Goal: Information Seeking & Learning: Learn about a topic

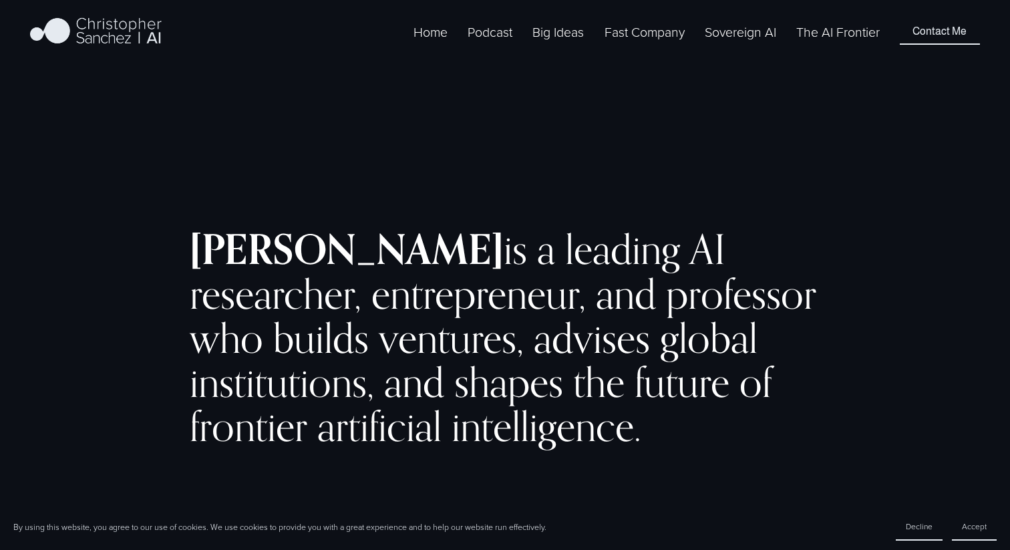
click at [810, 39] on link "The AI Frontier" at bounding box center [837, 31] width 83 height 21
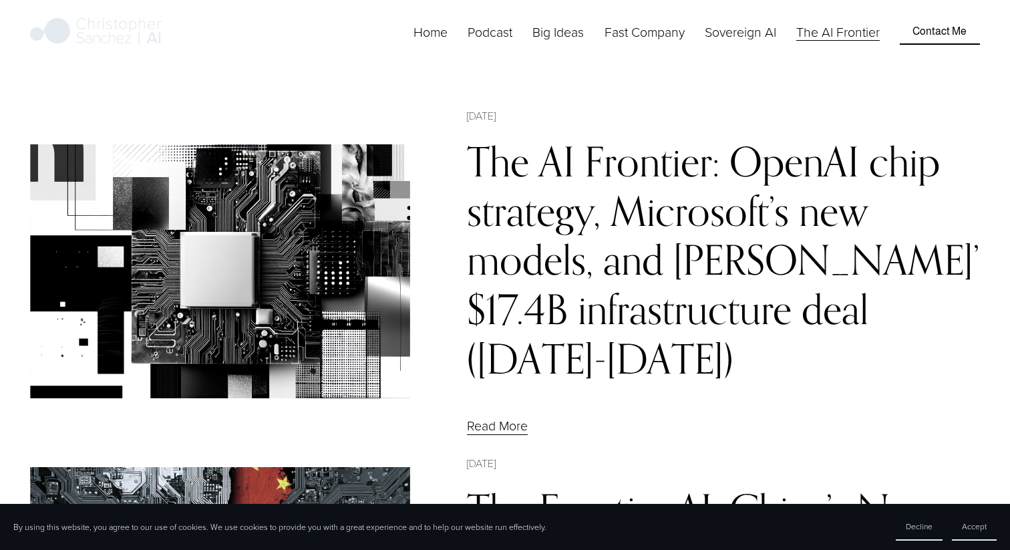
click at [496, 180] on link "The AI Frontier: OpenAI chip strategy, Microsoft’s new models, and [PERSON_NAME…" at bounding box center [723, 260] width 512 height 246
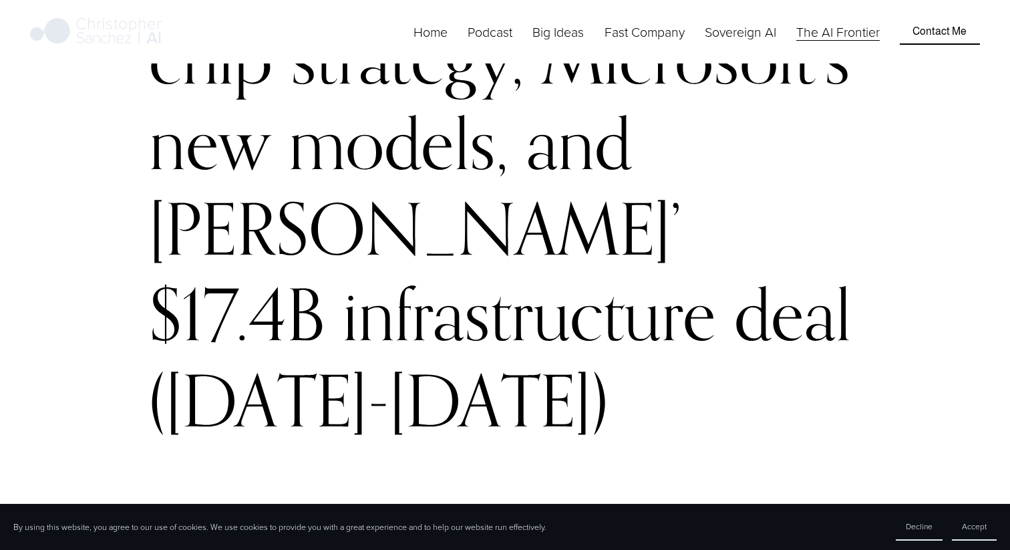
scroll to position [223, 0]
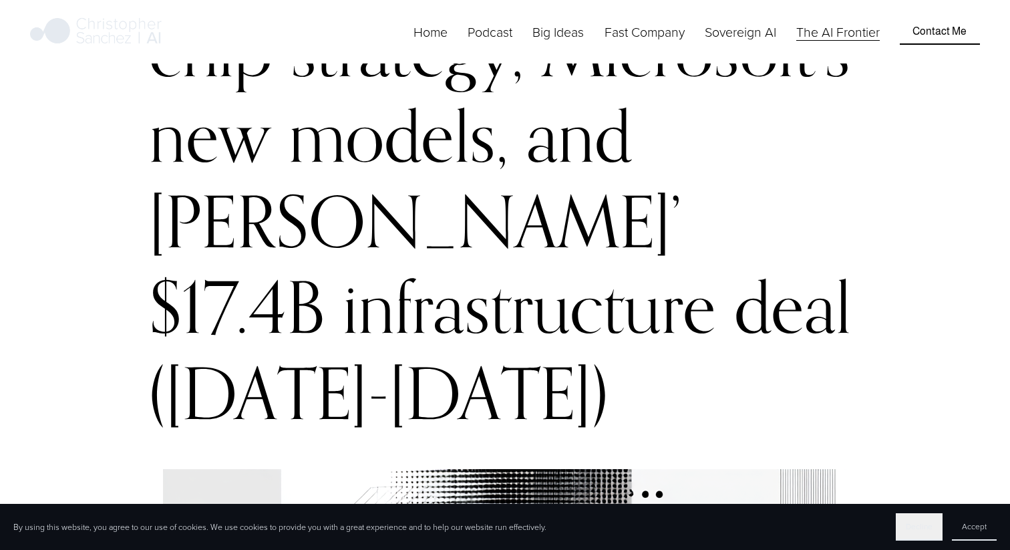
click at [918, 530] on span "Decline" at bounding box center [919, 525] width 27 height 11
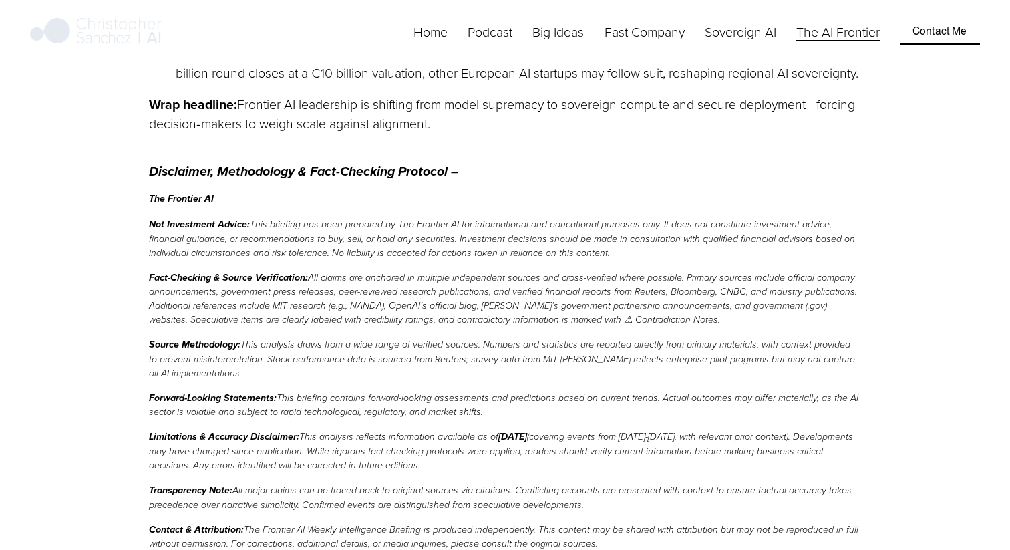
scroll to position [10773, 0]
